Goal: Task Accomplishment & Management: Manage account settings

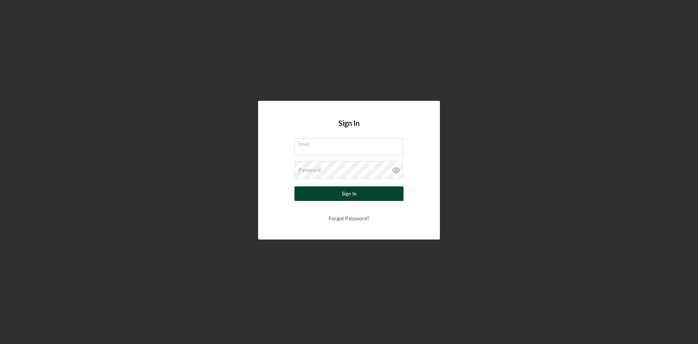
type input "[PERSON_NAME][EMAIL_ADDRESS][DOMAIN_NAME]"
click at [352, 196] on div "Sign In" at bounding box center [349, 193] width 15 height 15
